Goal: Task Accomplishment & Management: Use online tool/utility

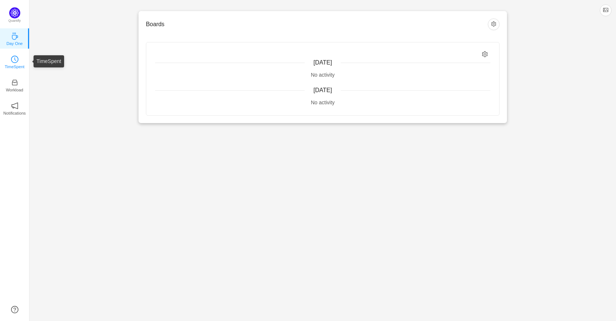
click at [18, 60] on link "TimeSpent" at bounding box center [14, 61] width 7 height 7
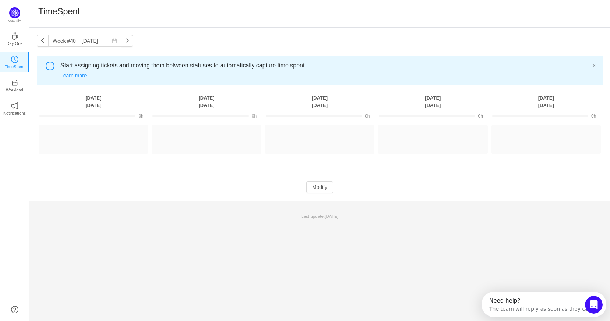
click at [417, 255] on div "Week #40 ~ [DATE] You have reached free plan limit. Upgrade Start assigning tic…" at bounding box center [319, 174] width 581 height 293
drag, startPoint x: 134, startPoint y: 68, endPoint x: 122, endPoint y: 68, distance: 11.8
click at [122, 68] on span "Start assigning tickets and moving them between statuses to automatically captu…" at bounding box center [328, 65] width 537 height 9
click at [163, 40] on div "Week #40 ~ [DATE] You have reached free plan limit. Upgrade Start assigning tic…" at bounding box center [322, 114] width 586 height 173
click at [328, 188] on button "Modify" at bounding box center [322, 187] width 27 height 12
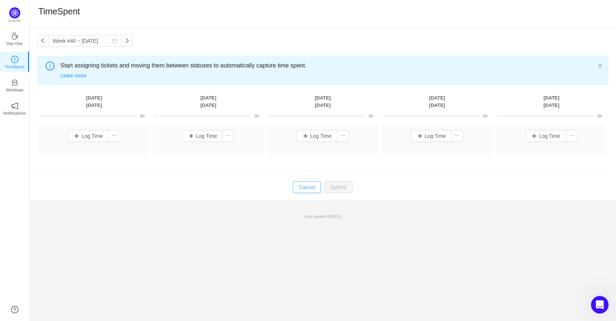
click at [310, 183] on button "Cancel" at bounding box center [307, 187] width 28 height 12
click at [11, 81] on link "Workload" at bounding box center [14, 84] width 7 height 7
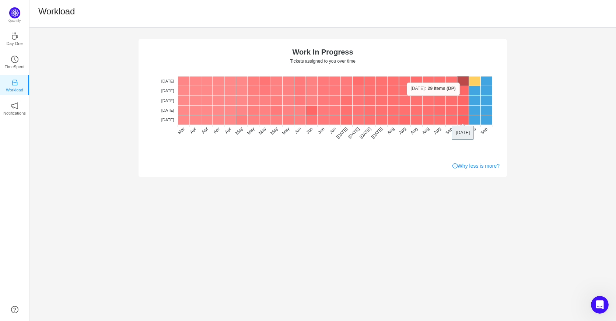
click at [462, 82] on rect at bounding box center [463, 81] width 12 height 10
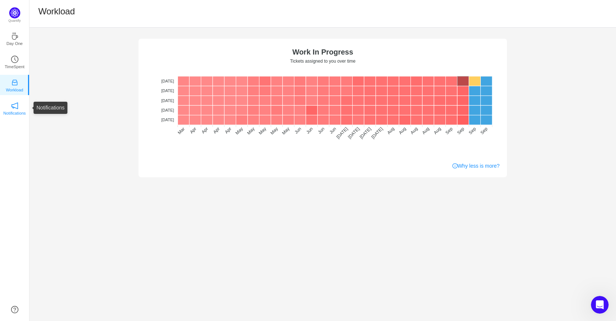
click at [18, 106] on icon "icon: notification" at bounding box center [14, 105] width 7 height 7
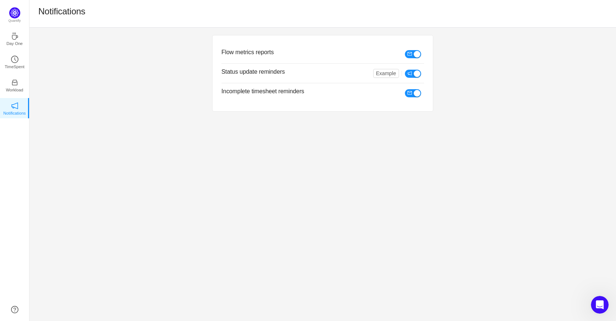
click at [274, 196] on div "Flow metrics reports Status update reminders Example Incomplete timesheet remin…" at bounding box center [322, 174] width 586 height 293
drag, startPoint x: 288, startPoint y: 54, endPoint x: 216, endPoint y: 45, distance: 72.8
click at [216, 45] on div "Flow metrics reports Status update reminders Example Incomplete timesheet remin…" at bounding box center [322, 73] width 220 height 76
click at [218, 44] on div "Flow metrics reports Status update reminders Example Incomplete timesheet remin…" at bounding box center [322, 73] width 220 height 76
click at [380, 197] on div "Flow metrics reports Status update reminders Example Incomplete timesheet remin…" at bounding box center [322, 174] width 586 height 293
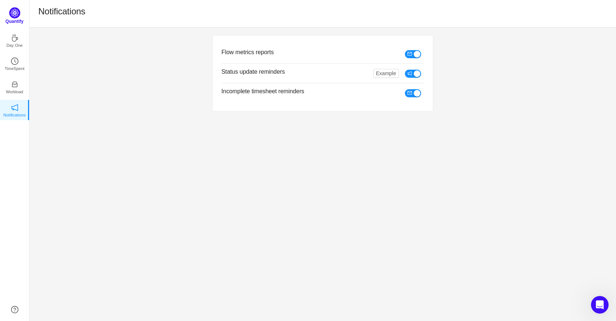
click at [10, 16] on img at bounding box center [14, 12] width 11 height 11
click at [21, 22] on p "Quantify" at bounding box center [15, 21] width 18 height 7
click at [16, 36] on icon "icon: coffee" at bounding box center [15, 35] width 6 height 7
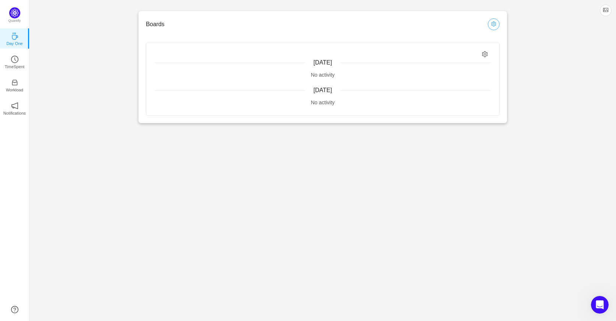
click at [492, 25] on button "button" at bounding box center [493, 24] width 12 height 12
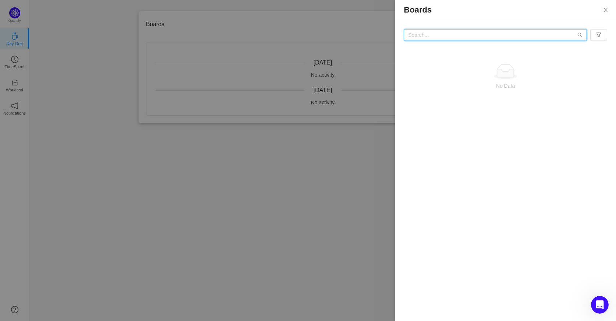
click at [557, 32] on input "text" at bounding box center [494, 35] width 183 height 12
drag, startPoint x: 480, startPoint y: 34, endPoint x: 383, endPoint y: 35, distance: 97.2
click at [384, 34] on div "Boards d2d No Data" at bounding box center [308, 160] width 616 height 321
type input "hemi"
click at [582, 37] on icon "icon: search" at bounding box center [579, 34] width 5 height 5
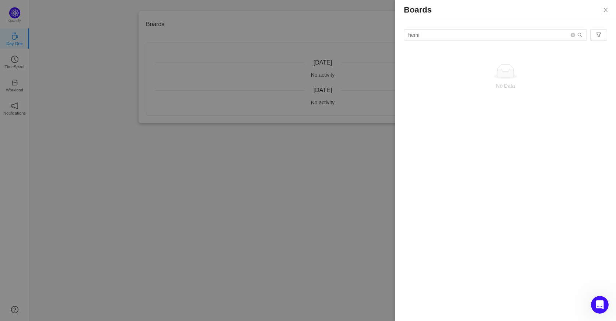
click at [556, 130] on div "Boards hemi No Data" at bounding box center [505, 160] width 221 height 321
click at [604, 8] on icon "icon: close" at bounding box center [605, 10] width 6 height 6
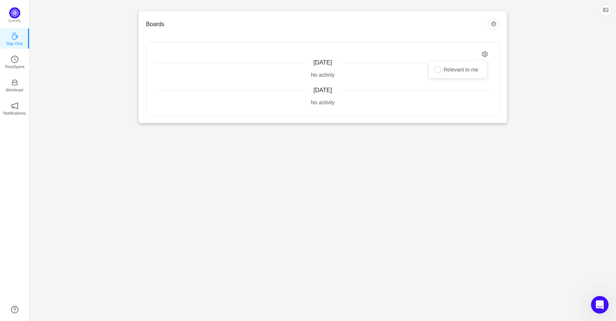
click at [485, 54] on icon "icon: setting" at bounding box center [485, 54] width 6 height 6
click at [440, 71] on input "Relevant to me" at bounding box center [437, 70] width 6 height 6
checkbox input "true"
click at [540, 69] on div "Boards [DATE] No activity [DATE] No activity" at bounding box center [322, 67] width 586 height 135
click at [604, 10] on button "button" at bounding box center [605, 10] width 12 height 12
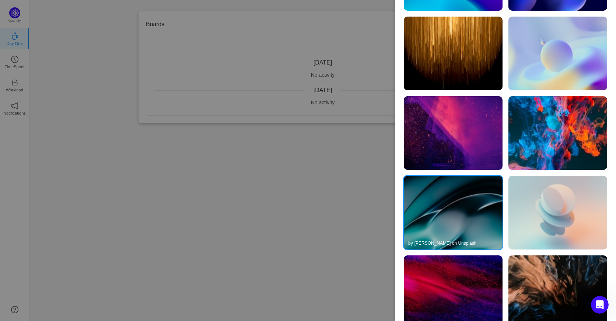
scroll to position [153, 0]
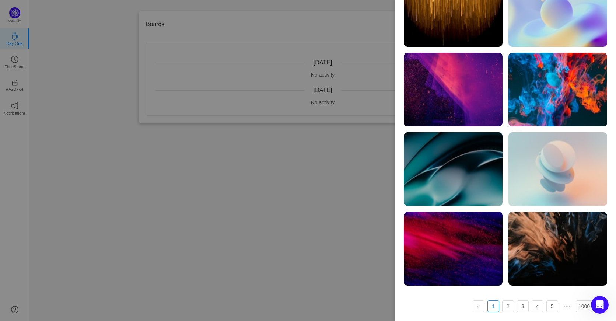
click at [265, 196] on div at bounding box center [308, 160] width 616 height 321
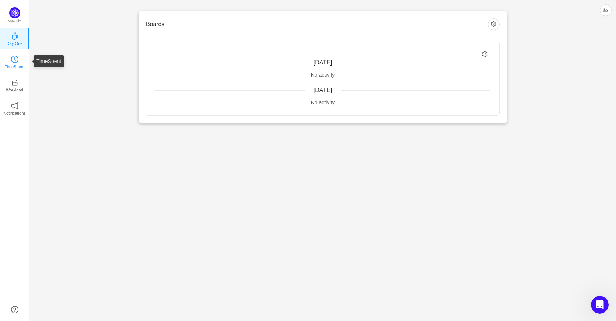
click at [17, 58] on icon "icon: clock-circle" at bounding box center [14, 59] width 7 height 7
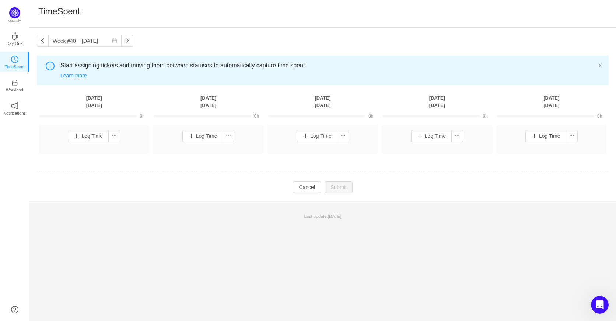
click at [102, 189] on td "Modify Cancel Submit" at bounding box center [322, 187] width 571 height 13
click at [18, 87] on link "Workload" at bounding box center [14, 84] width 7 height 7
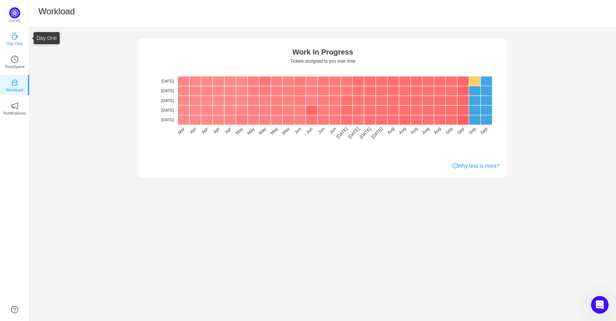
click at [18, 38] on link "Day One" at bounding box center [14, 38] width 7 height 7
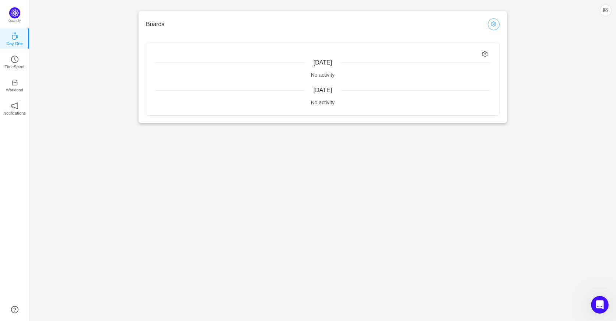
click at [493, 22] on button "button" at bounding box center [493, 24] width 12 height 12
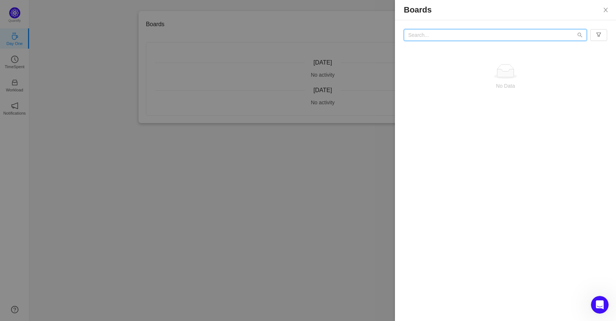
click at [496, 36] on input "text" at bounding box center [494, 35] width 183 height 12
type input "digital"
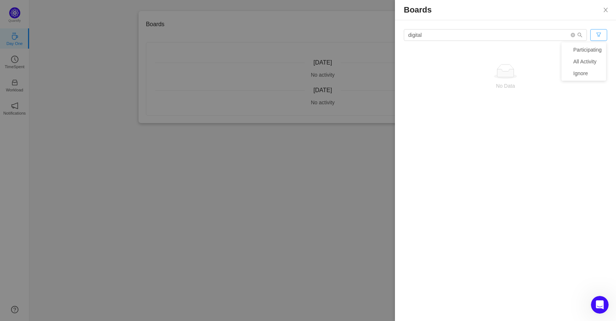
click at [594, 32] on button "button" at bounding box center [598, 35] width 17 height 12
click at [586, 60] on li "All Activity" at bounding box center [583, 62] width 45 height 12
click at [603, 34] on button "button" at bounding box center [598, 35] width 17 height 12
click at [568, 60] on icon "icon: check" at bounding box center [567, 62] width 4 height 4
click at [586, 136] on div "Boards digital No Data" at bounding box center [505, 160] width 221 height 321
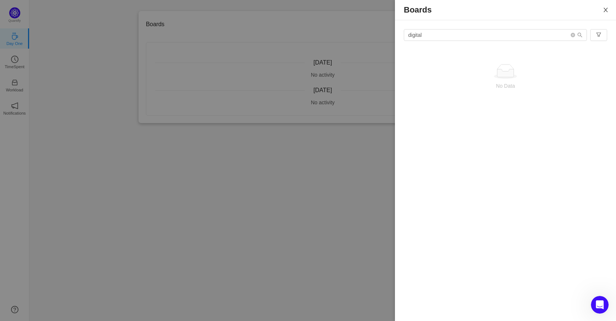
click at [607, 11] on icon "icon: close" at bounding box center [605, 10] width 6 height 6
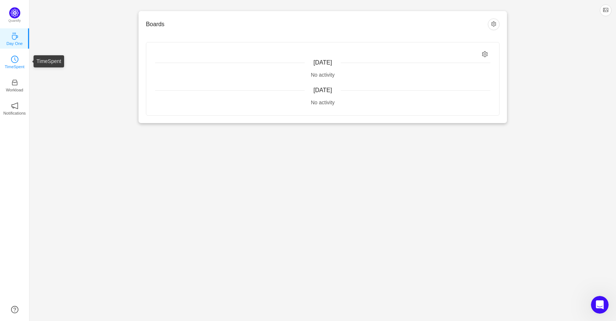
click at [11, 59] on link "TimeSpent" at bounding box center [14, 61] width 7 height 7
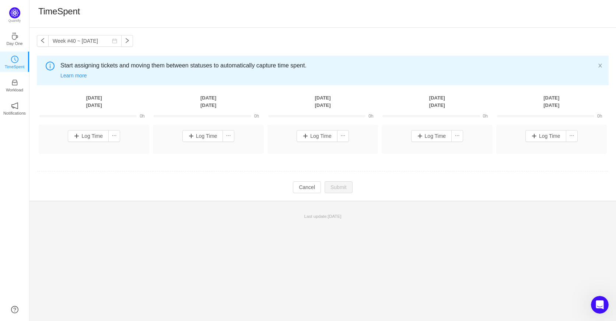
drag, startPoint x: 599, startPoint y: 67, endPoint x: 592, endPoint y: 66, distance: 6.6
click at [592, 66] on div "Start assigning tickets and moving them between statuses to automatically captu…" at bounding box center [322, 70] width 571 height 29
click at [602, 65] on icon "icon: close" at bounding box center [599, 65] width 5 height 5
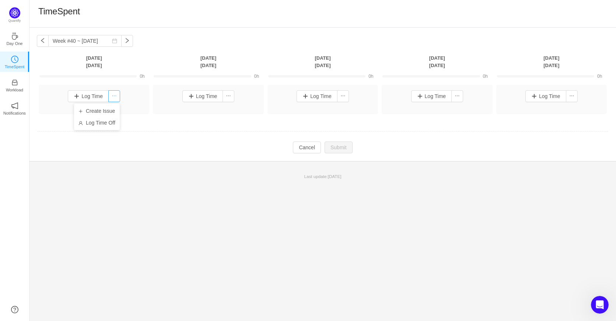
click at [114, 94] on button "button" at bounding box center [114, 96] width 12 height 12
click at [15, 89] on p "Workload" at bounding box center [14, 90] width 17 height 7
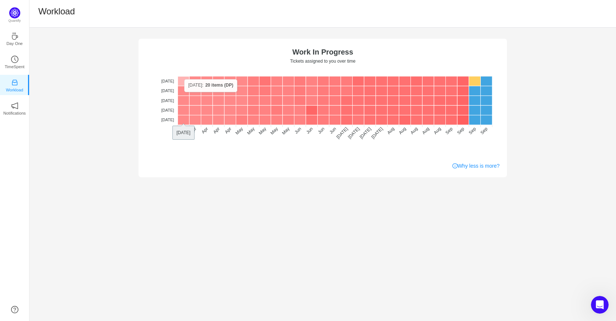
click at [185, 79] on rect at bounding box center [183, 81] width 12 height 10
click at [11, 37] on link "Day One" at bounding box center [14, 38] width 7 height 7
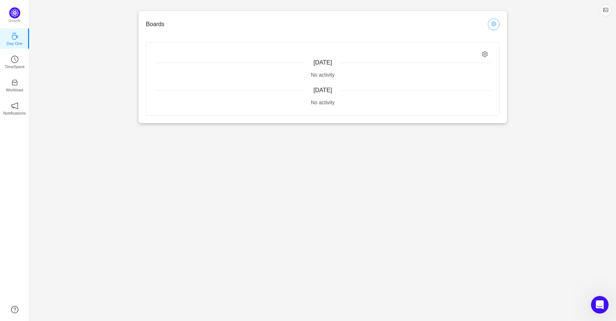
click at [494, 22] on button "button" at bounding box center [493, 24] width 12 height 12
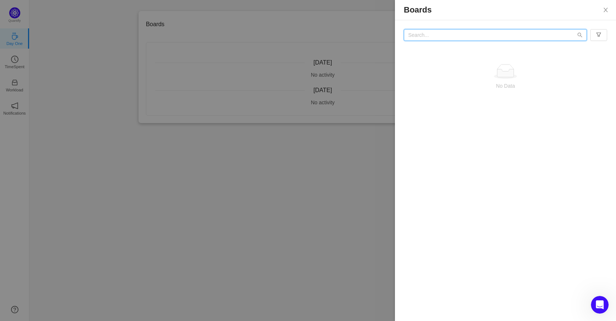
click at [484, 36] on input "text" at bounding box center [494, 35] width 183 height 12
paste input "[URL][DOMAIN_NAME]"
type input "[URL][DOMAIN_NAME]"
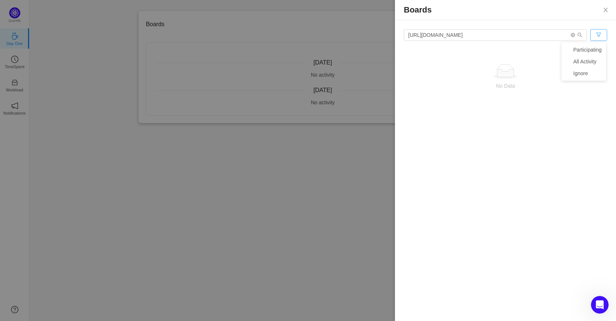
click at [597, 31] on button "button" at bounding box center [598, 35] width 17 height 12
drag, startPoint x: 600, startPoint y: 119, endPoint x: 601, endPoint y: 109, distance: 9.6
click at [601, 109] on div "[URL][DOMAIN_NAME] No Data" at bounding box center [505, 72] width 221 height 105
click at [604, 12] on icon "icon: close" at bounding box center [605, 10] width 6 height 6
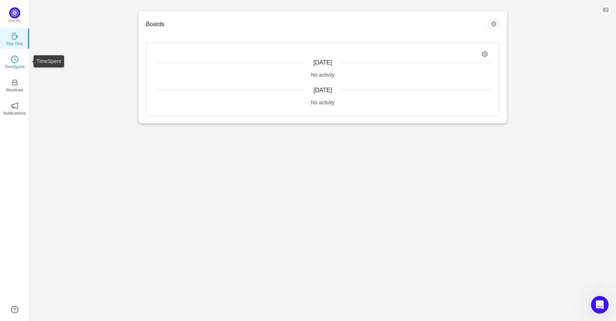
click at [6, 66] on p "TimeSpent" at bounding box center [15, 66] width 20 height 7
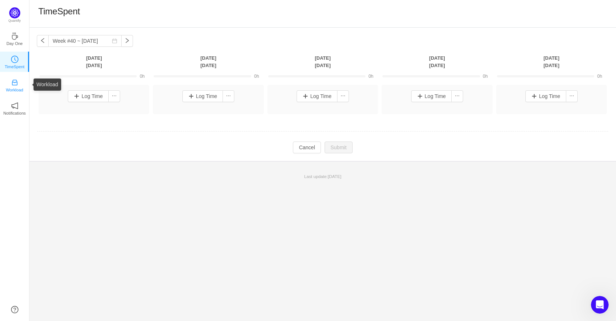
click at [11, 87] on p "Workload" at bounding box center [14, 90] width 17 height 7
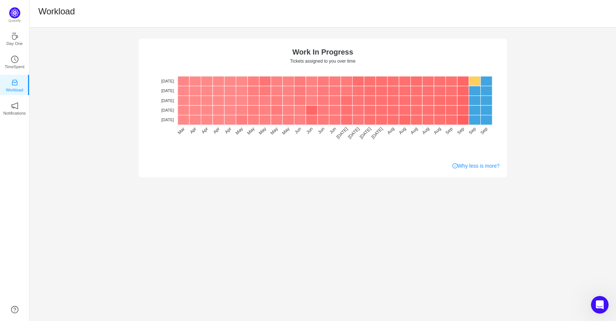
drag, startPoint x: 354, startPoint y: 220, endPoint x: 359, endPoint y: 216, distance: 6.0
click at [359, 216] on div "No data No WIP Optimal (1-4) High (5-10) Overburdened (10+) Work In Progress Ti…" at bounding box center [322, 174] width 586 height 293
click at [562, 109] on div "No data No WIP Optimal (1-4) High (5-10) Overburdened (10+) Work In Progress Ti…" at bounding box center [322, 102] width 586 height 149
click at [18, 112] on p "Notifications" at bounding box center [14, 113] width 22 height 7
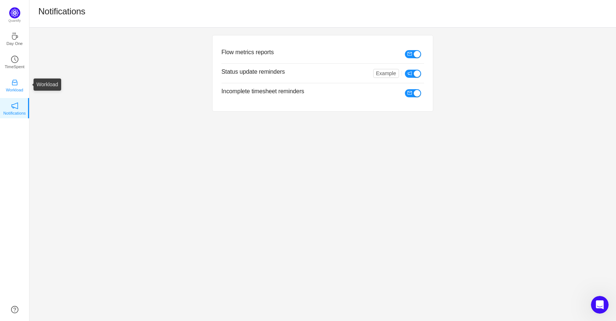
click at [16, 92] on p "Workload" at bounding box center [14, 90] width 17 height 7
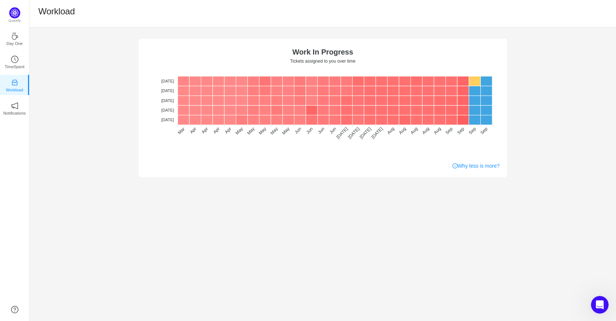
click at [149, 211] on div "No data No WIP Optimal (1-4) High (5-10) Overburdened (10+) Work In Progress Ti…" at bounding box center [322, 174] width 586 height 293
click at [145, 257] on div "No data No WIP Optimal (1-4) High (5-10) Overburdened (10+) Work In Progress Ti…" at bounding box center [322, 174] width 586 height 293
click at [18, 106] on icon "icon: notification" at bounding box center [14, 105] width 7 height 7
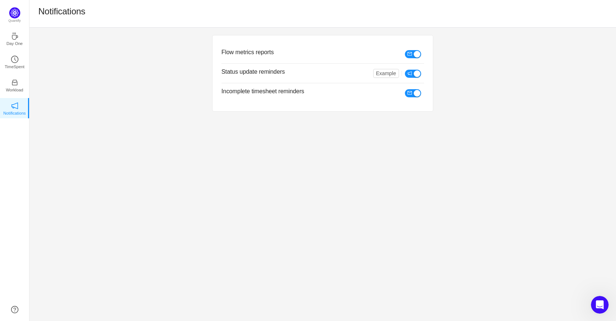
click at [458, 189] on div "Flow metrics reports Status update reminders Example Incomplete timesheet remin…" at bounding box center [322, 174] width 586 height 293
click at [387, 74] on button "Example" at bounding box center [386, 73] width 26 height 9
click at [521, 98] on div "Flow metrics reports Status update reminders Example Incomplete timesheet remin…" at bounding box center [322, 73] width 586 height 91
click at [252, 56] on div "Flow metrics reports" at bounding box center [304, 54] width 166 height 10
drag, startPoint x: 277, startPoint y: 54, endPoint x: 223, endPoint y: 57, distance: 53.8
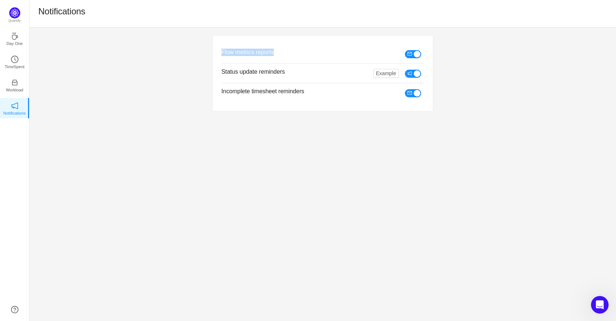
click at [222, 55] on h3 "Flow metrics reports" at bounding box center [304, 52] width 166 height 7
copy h3 "Flow metrics reports"
drag, startPoint x: 3, startPoint y: 153, endPoint x: 171, endPoint y: 186, distance: 170.8
click at [171, 186] on div "Flow metrics reports Status update reminders Example Incomplete timesheet remin…" at bounding box center [322, 174] width 586 height 293
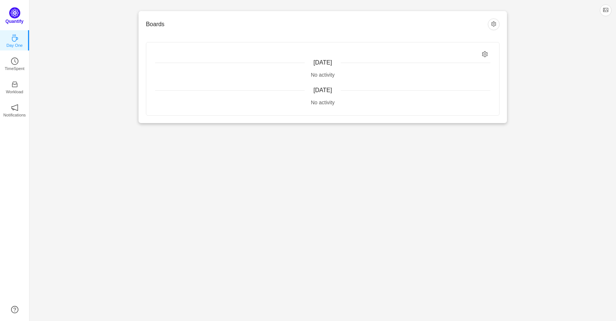
click at [13, 14] on img at bounding box center [14, 12] width 11 height 11
click at [14, 14] on img at bounding box center [14, 12] width 11 height 11
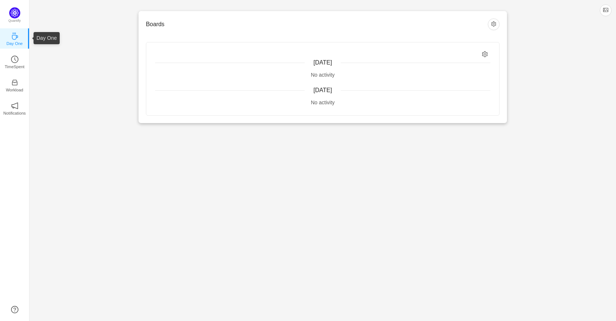
click at [18, 38] on link "Day One" at bounding box center [14, 38] width 7 height 7
click at [18, 36] on link "Day One" at bounding box center [14, 38] width 7 height 7
click at [13, 64] on p "TimeSpent" at bounding box center [15, 66] width 20 height 7
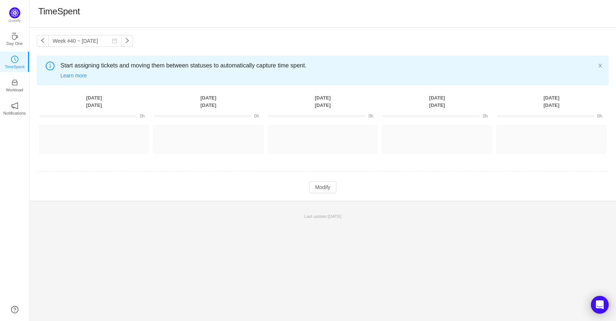
click at [204, 198] on div "Week #40 ~ [DATE] You have reached free plan limit. Upgrade Start assigning tic…" at bounding box center [322, 114] width 586 height 173
click at [535, 286] on div "Week #40 ~ [DATE] You have reached free plan limit. Upgrade Start assigning tic…" at bounding box center [322, 174] width 586 height 293
click at [599, 64] on icon "icon: close" at bounding box center [599, 65] width 5 height 5
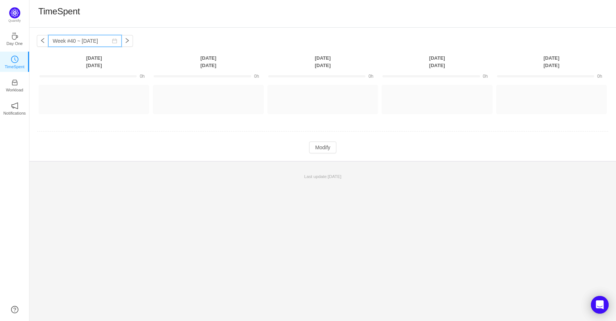
click at [79, 43] on input "Week #40 ~ [DATE]" at bounding box center [84, 41] width 73 height 12
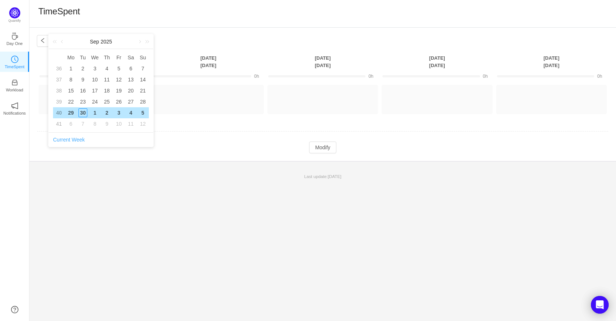
click at [74, 138] on link "Current Week" at bounding box center [69, 140] width 32 height 6
type input "Week #40 ~ Sep 29"
drag, startPoint x: 107, startPoint y: 201, endPoint x: 97, endPoint y: 185, distance: 19.2
click at [97, 185] on div "Week #40 ~ Sep 29 You have reached free plan limit. Upgrade Monday Sep 29 Tuesd…" at bounding box center [322, 174] width 586 height 293
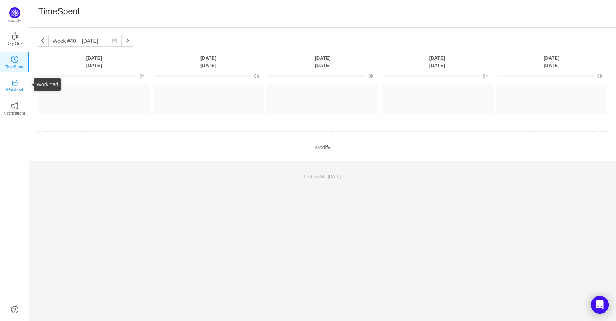
click at [14, 85] on icon "icon: inbox" at bounding box center [14, 82] width 7 height 7
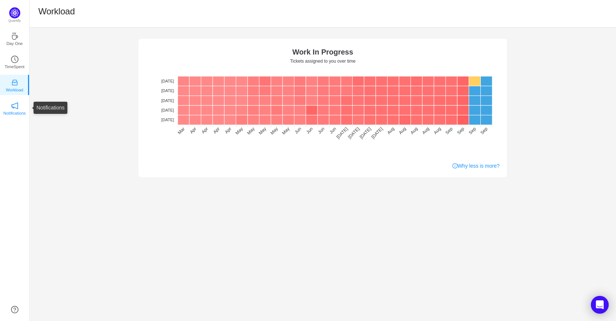
click at [18, 108] on link "Notifications" at bounding box center [14, 107] width 7 height 7
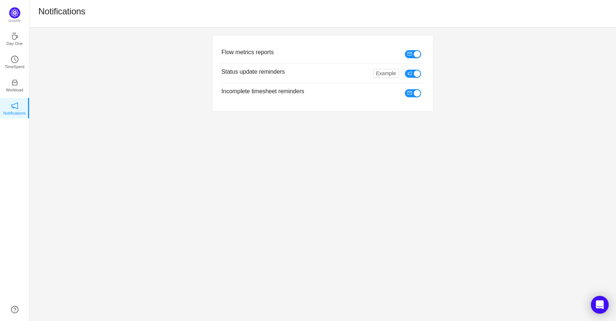
click at [272, 126] on div "Flow metrics reports Status update reminders Example Incomplete timesheet remin…" at bounding box center [322, 174] width 586 height 293
